Goal: Transaction & Acquisition: Obtain resource

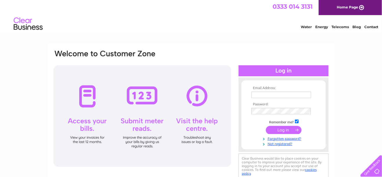
type input "bill_titley@hotmail.com"
click at [283, 130] on input "submit" at bounding box center [284, 130] width 36 height 8
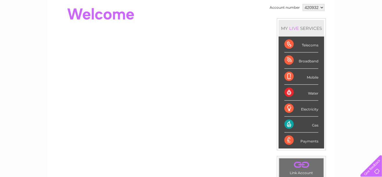
scroll to position [87, 0]
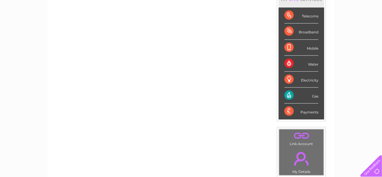
click at [302, 80] on div "Electricity" at bounding box center [302, 80] width 34 height 16
click at [289, 78] on div "Electricity" at bounding box center [302, 80] width 34 height 16
click at [288, 93] on div "Gas" at bounding box center [302, 96] width 34 height 16
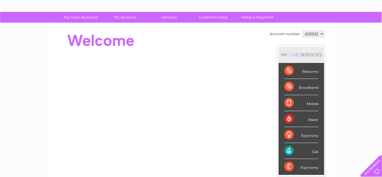
scroll to position [0, 0]
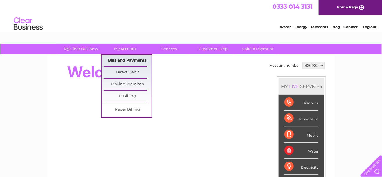
click at [126, 58] on link "Bills and Payments" at bounding box center [128, 61] width 48 height 12
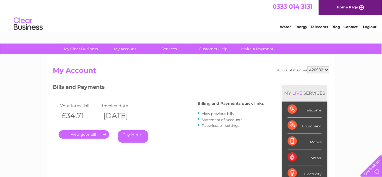
click at [81, 133] on link "." at bounding box center [84, 134] width 51 height 8
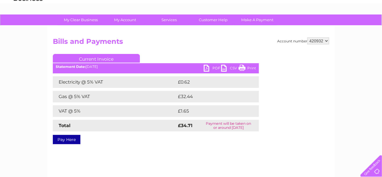
scroll to position [58, 0]
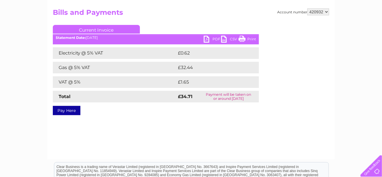
click at [214, 38] on link "PDF" at bounding box center [212, 40] width 17 height 8
